Goal: Ask a question

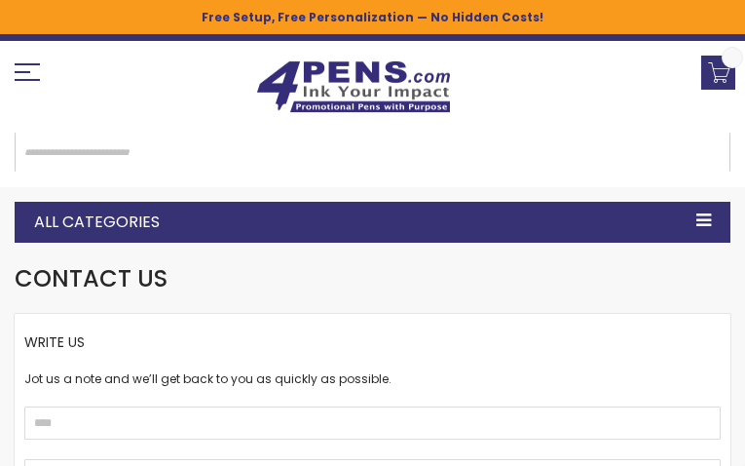
type input "********"
type input "**********"
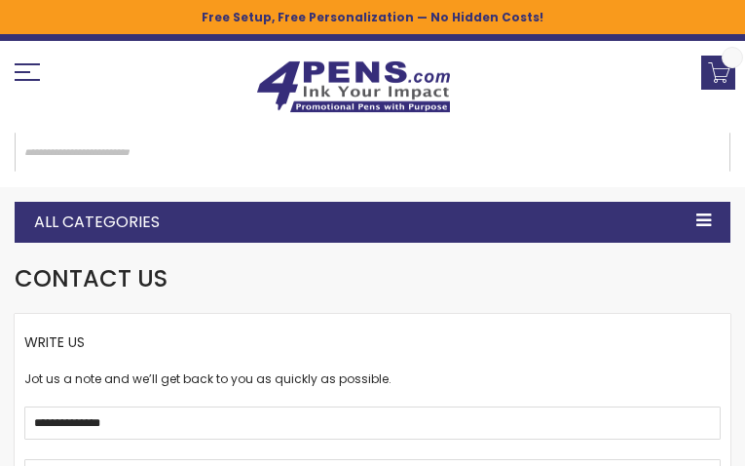
type input "**********"
